Goal: Task Accomplishment & Management: Use online tool/utility

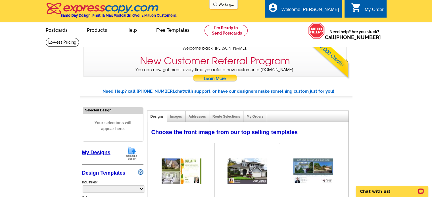
select select "785"
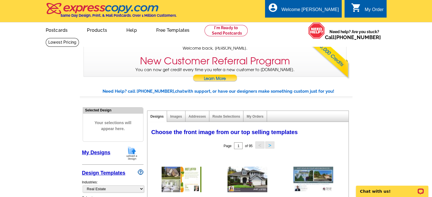
click at [94, 151] on link "My Designs" at bounding box center [96, 153] width 28 height 6
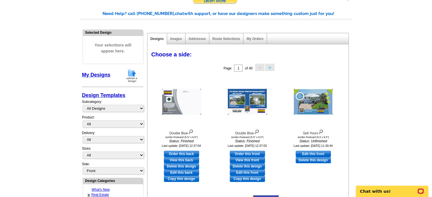
scroll to position [16, 0]
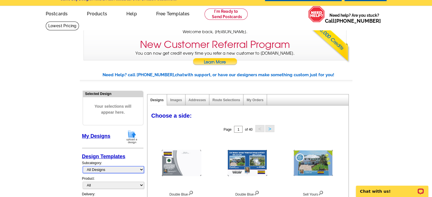
click at [142, 170] on select "All Designs Finished Designs Unfinished Designs" at bounding box center [113, 169] width 61 height 7
select select "finished"
click at [83, 166] on select "All Designs Finished Designs Unfinished Designs" at bounding box center [113, 169] width 61 height 7
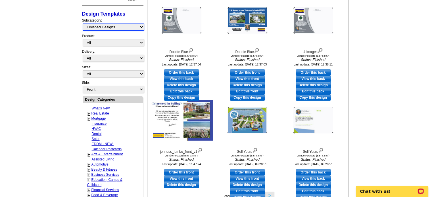
scroll to position [160, 0]
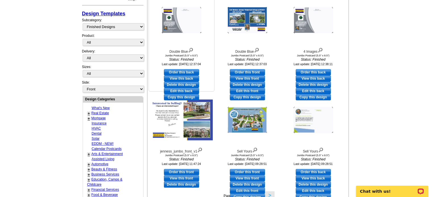
click at [179, 78] on link "View this back" at bounding box center [181, 79] width 35 height 6
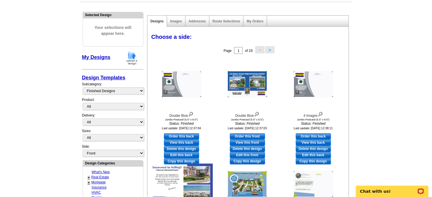
scroll to position [100, 0]
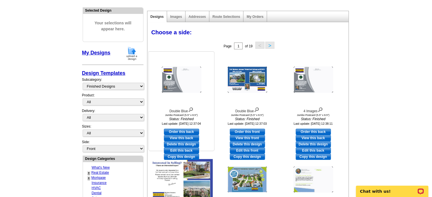
click at [179, 131] on link "Order this back" at bounding box center [181, 132] width 35 height 6
select select "2"
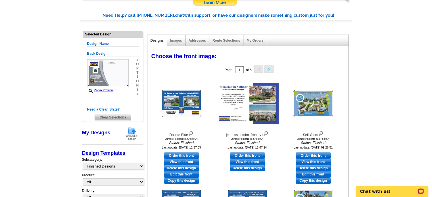
scroll to position [70, 0]
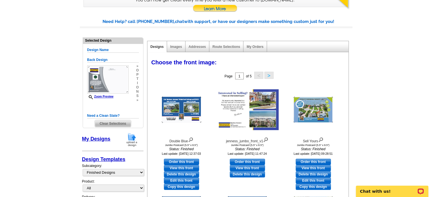
click at [268, 75] on button ">" at bounding box center [268, 75] width 9 height 7
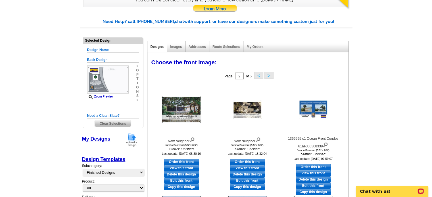
click at [258, 76] on button "<" at bounding box center [258, 75] width 9 height 7
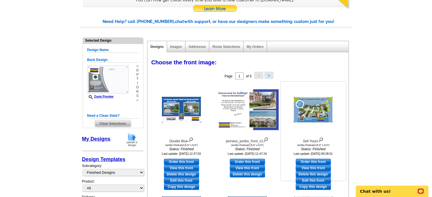
click at [314, 178] on link "Edit this front" at bounding box center [313, 181] width 35 height 6
select select "back"
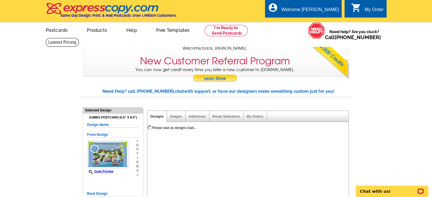
scroll to position [0, 0]
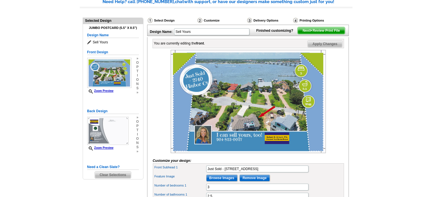
scroll to position [50, 0]
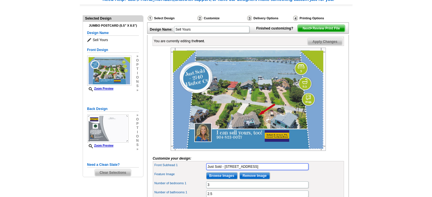
click at [243, 170] on input "Just Sold - [STREET_ADDRESS]" at bounding box center [257, 167] width 102 height 7
click at [241, 170] on input "Just Sold - 120 [PERSON_NAME]=chelles Ct" at bounding box center [257, 167] width 102 height 7
click at [262, 170] on input "Just Sold - 120 Seychelles Ct" at bounding box center [257, 167] width 102 height 7
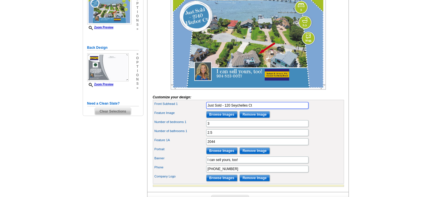
scroll to position [115, 0]
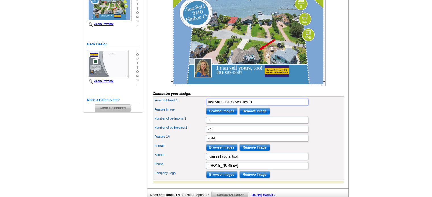
type input "Just Sold - 120 Seychelles Ct"
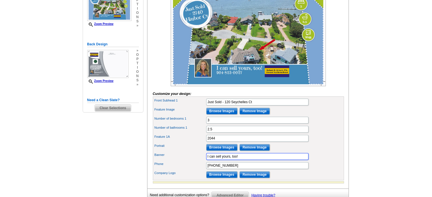
click at [246, 160] on input "I can sell yours, too!" at bounding box center [257, 156] width 102 height 7
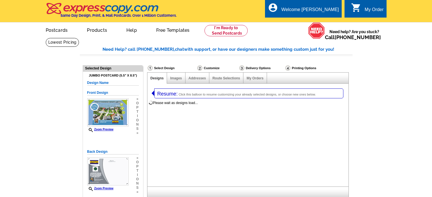
select select
select select "2"
select select "back"
select select "785"
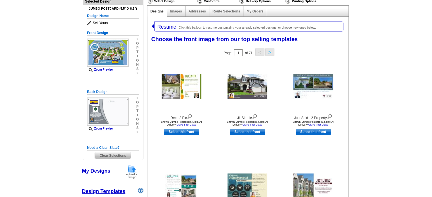
scroll to position [66, 0]
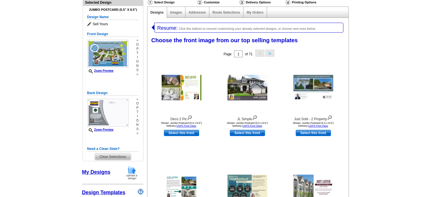
click at [99, 172] on link "My Designs" at bounding box center [96, 173] width 28 height 6
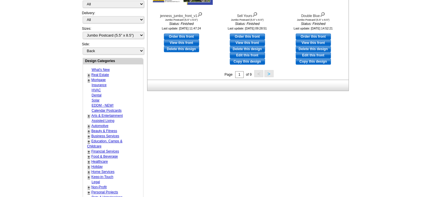
scroll to position [286, 0]
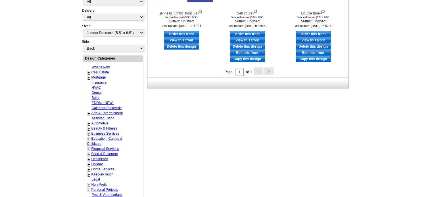
click at [269, 71] on button ">" at bounding box center [268, 71] width 9 height 7
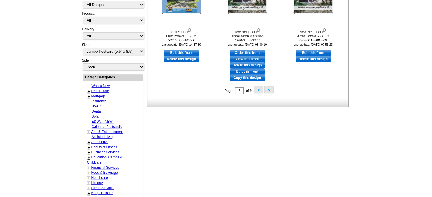
scroll to position [266, 0]
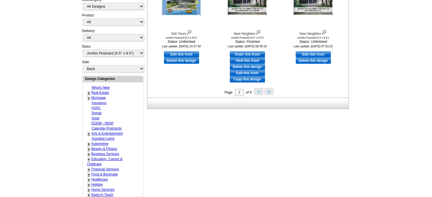
click at [268, 92] on button ">" at bounding box center [268, 91] width 9 height 7
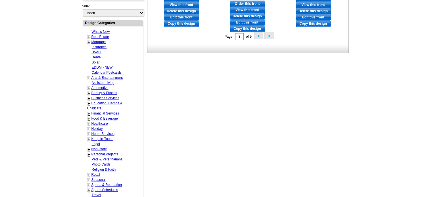
scroll to position [312, 0]
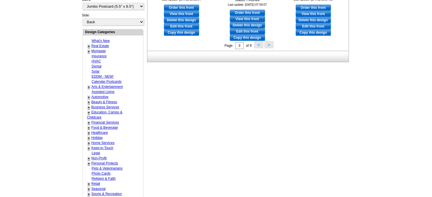
click at [269, 45] on button ">" at bounding box center [268, 44] width 9 height 7
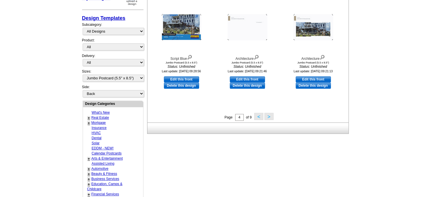
scroll to position [241, 0]
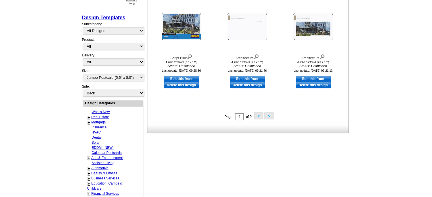
click at [268, 116] on button ">" at bounding box center [268, 115] width 9 height 7
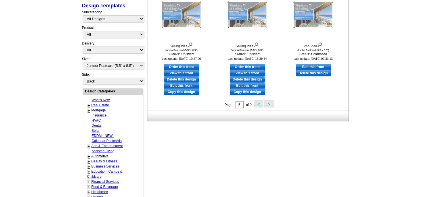
scroll to position [270, 0]
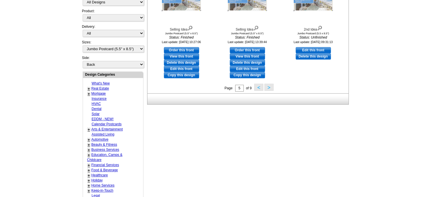
click at [269, 88] on button ">" at bounding box center [268, 87] width 9 height 7
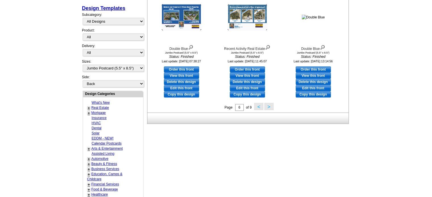
scroll to position [257, 0]
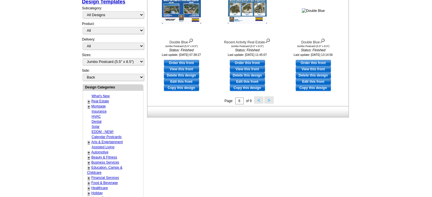
click at [271, 101] on button ">" at bounding box center [268, 100] width 9 height 7
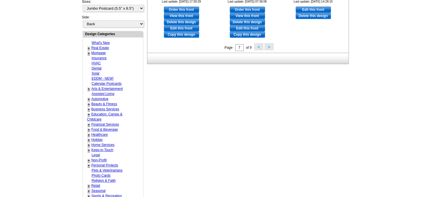
scroll to position [320, 0]
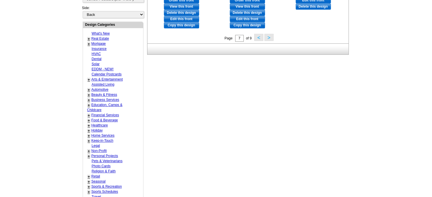
click at [271, 37] on button ">" at bounding box center [268, 37] width 9 height 7
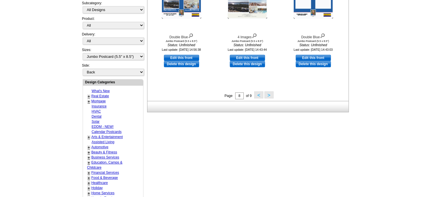
scroll to position [275, 0]
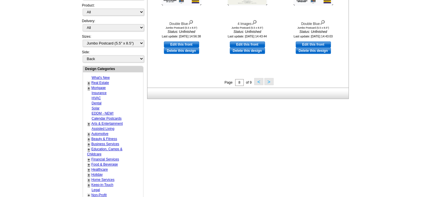
click at [268, 83] on button ">" at bounding box center [268, 81] width 9 height 7
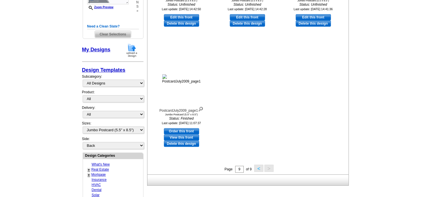
scroll to position [196, 0]
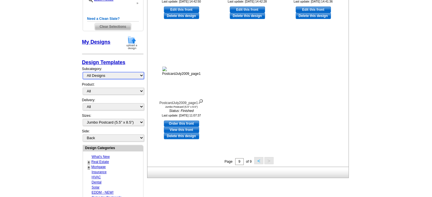
click at [140, 76] on select "All Designs Finished Designs Unfinished Designs" at bounding box center [113, 75] width 61 height 7
click at [83, 72] on select "All Designs Finished Designs Unfinished Designs" at bounding box center [113, 75] width 61 height 7
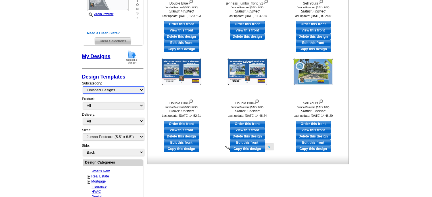
scroll to position [173, 0]
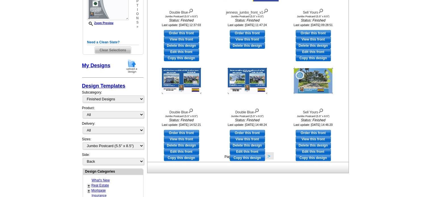
click at [88, 184] on link "+" at bounding box center [89, 186] width 2 height 5
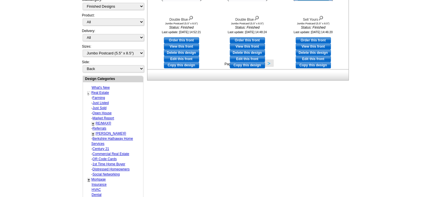
scroll to position [268, 0]
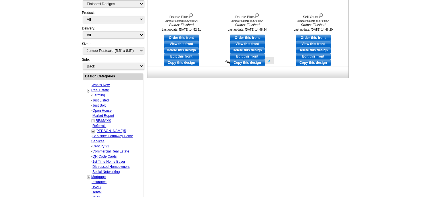
click at [96, 104] on link "Just Sold" at bounding box center [100, 106] width 14 height 4
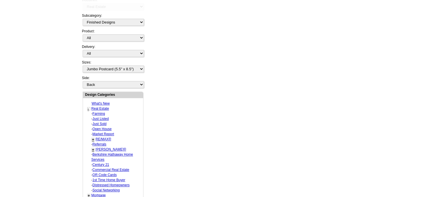
scroll to position [286, 0]
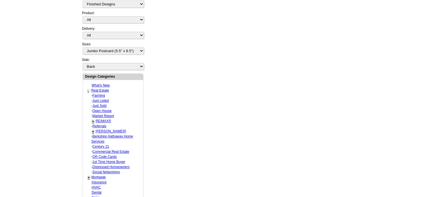
select select "789"
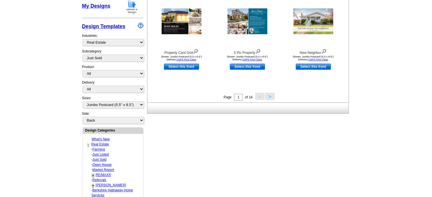
scroll to position [233, 0]
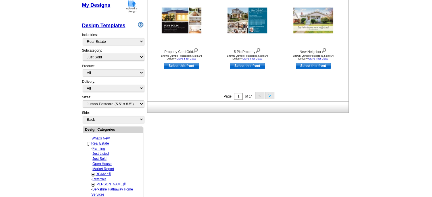
click at [268, 96] on button ">" at bounding box center [269, 95] width 9 height 7
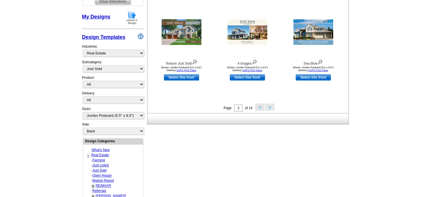
scroll to position [216, 0]
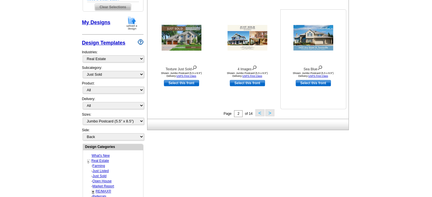
click at [312, 82] on link "Select this front" at bounding box center [313, 83] width 35 height 6
select select "back"
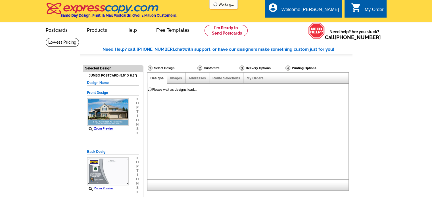
scroll to position [0, 0]
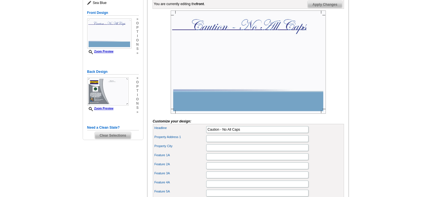
scroll to position [88, 0]
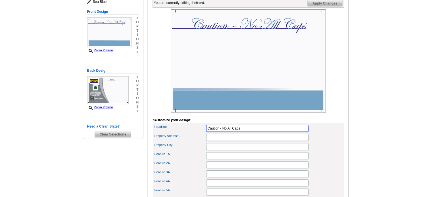
drag, startPoint x: 245, startPoint y: 136, endPoint x: 194, endPoint y: 139, distance: 50.9
click at [194, 133] on div "Headline Caution - No All Caps" at bounding box center [248, 128] width 189 height 9
type input "JUST SOLD - UNDER CONTRACT IN 1 DAY!"
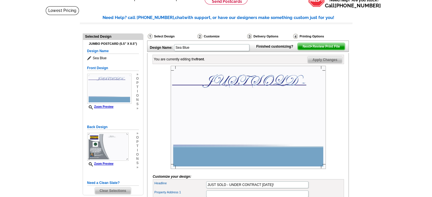
scroll to position [0, 0]
